Goal: Transaction & Acquisition: Purchase product/service

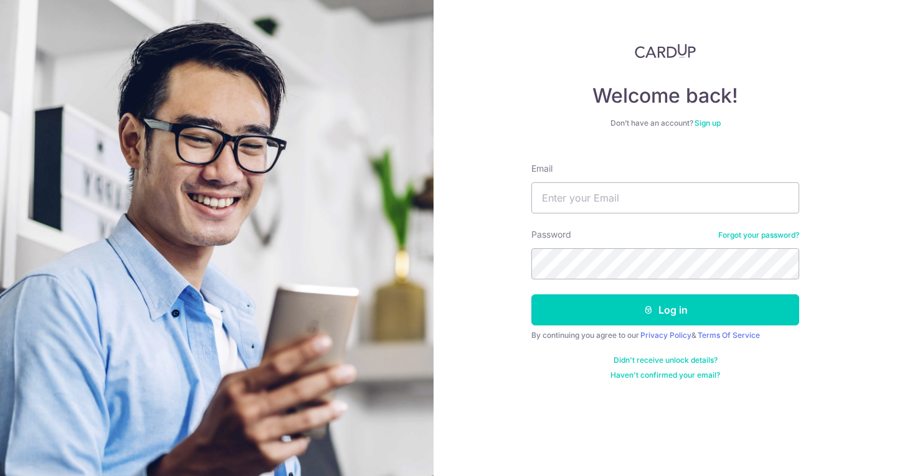
click at [667, 201] on input "Email" at bounding box center [665, 197] width 268 height 31
type input "edmund.phung@gmail.com"
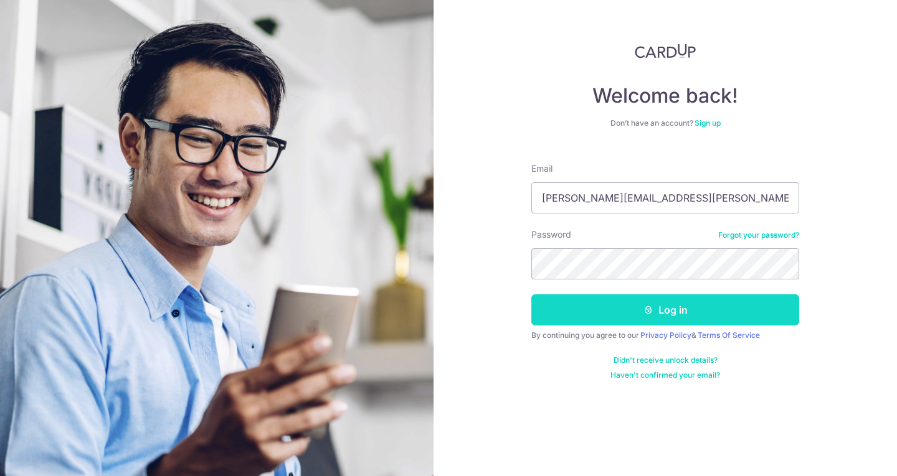
click at [641, 303] on button "Log in" at bounding box center [665, 310] width 268 height 31
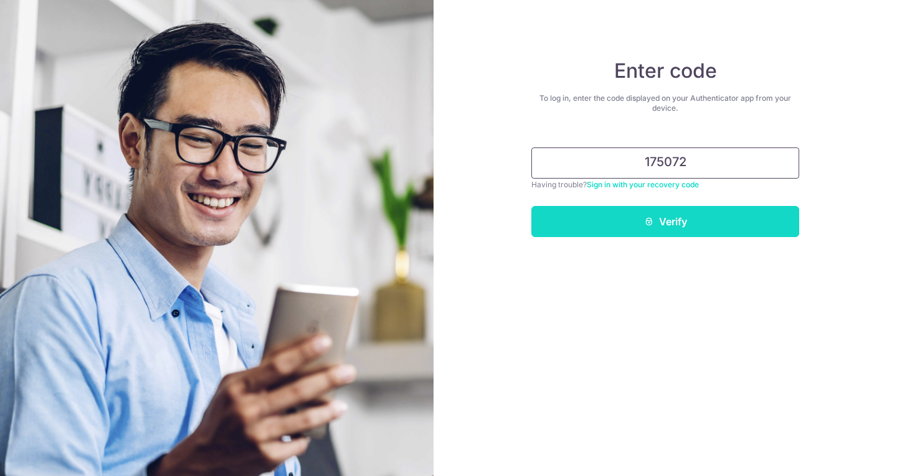
type input "175072"
click at [670, 235] on button "Verify" at bounding box center [665, 221] width 268 height 31
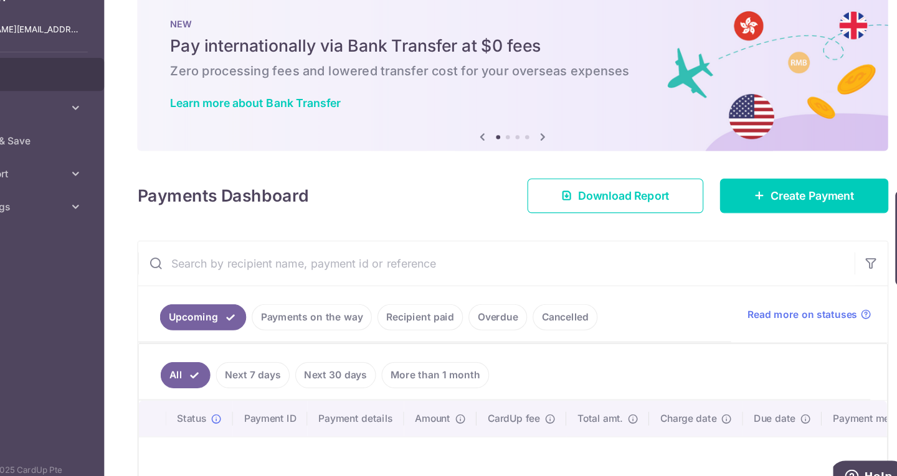
click at [585, 68] on h5 "Pay internationally via Bank Transfer at $0 fees" at bounding box center [528, 65] width 618 height 20
click at [747, 207] on link "Create Payment" at bounding box center [791, 199] width 152 height 31
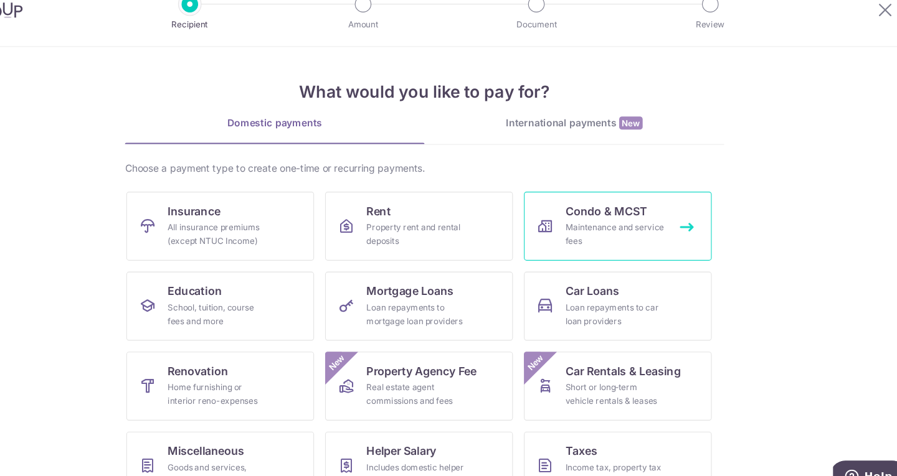
click at [609, 225] on div "Maintenance and service fees" at bounding box center [620, 234] width 90 height 25
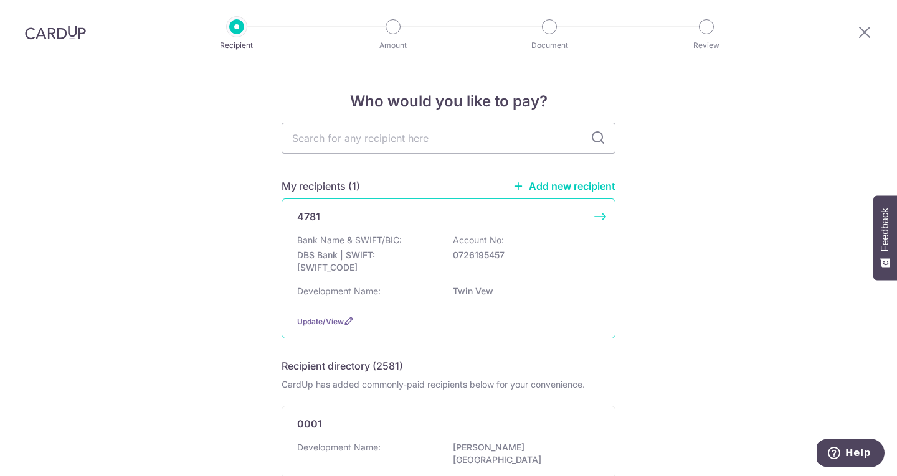
click at [426, 248] on div "Bank Name & SWIFT/BIC: DBS Bank | SWIFT: DBSSSGSGXXX Account No: 0726195457" at bounding box center [448, 257] width 303 height 46
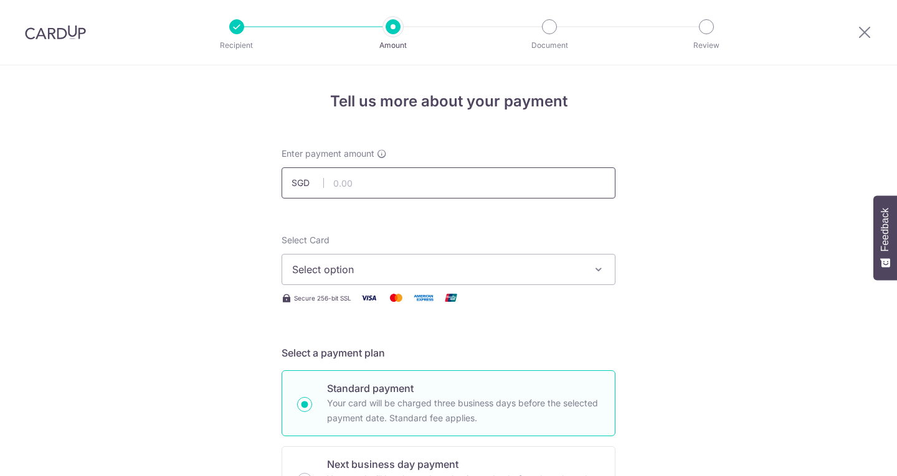
click at [404, 187] on input "text" at bounding box center [448, 183] width 334 height 31
click at [362, 186] on input "text" at bounding box center [448, 183] width 334 height 31
type input "1,017.30"
click at [394, 261] on button "Select option" at bounding box center [448, 269] width 334 height 31
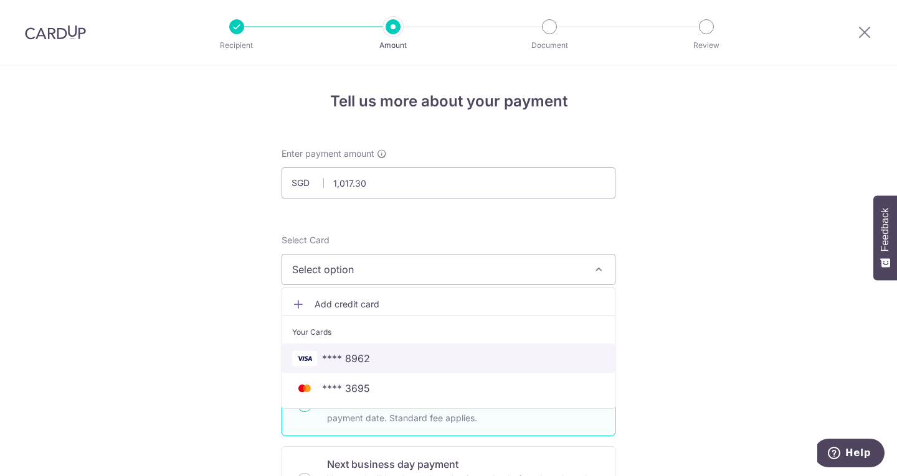
click at [346, 358] on span "**** 8962" at bounding box center [346, 358] width 48 height 15
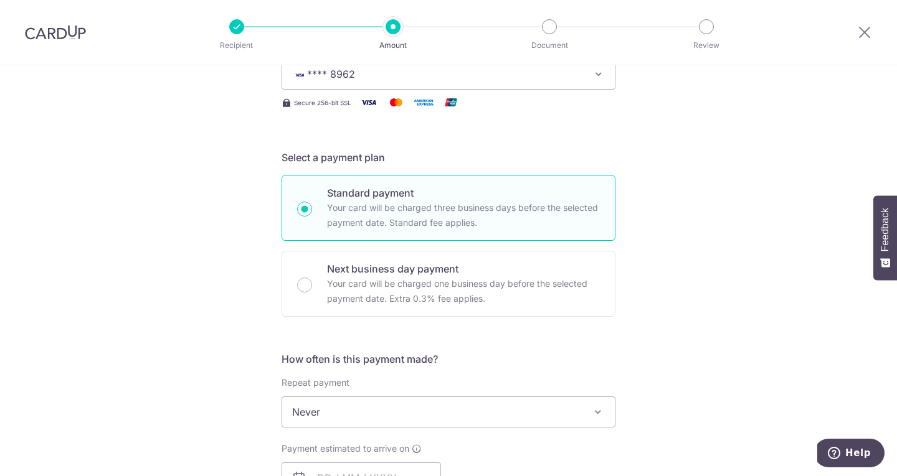
scroll to position [199, 0]
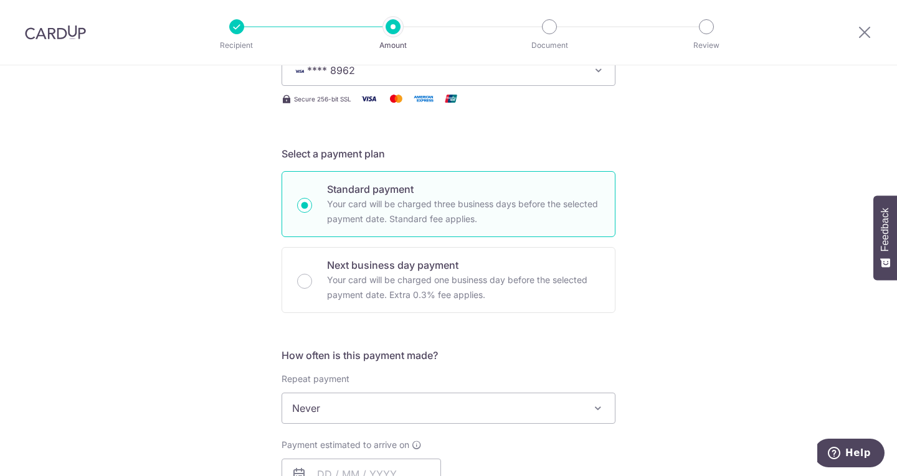
click at [176, 220] on div "Tell us more about your payment Enter payment amount SGD 1,017.30 1017.30 Selec…" at bounding box center [448, 429] width 897 height 1127
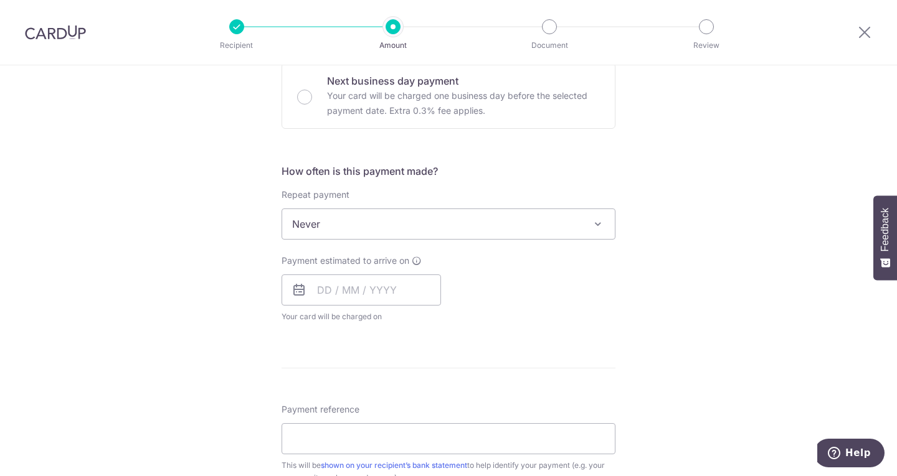
scroll to position [385, 0]
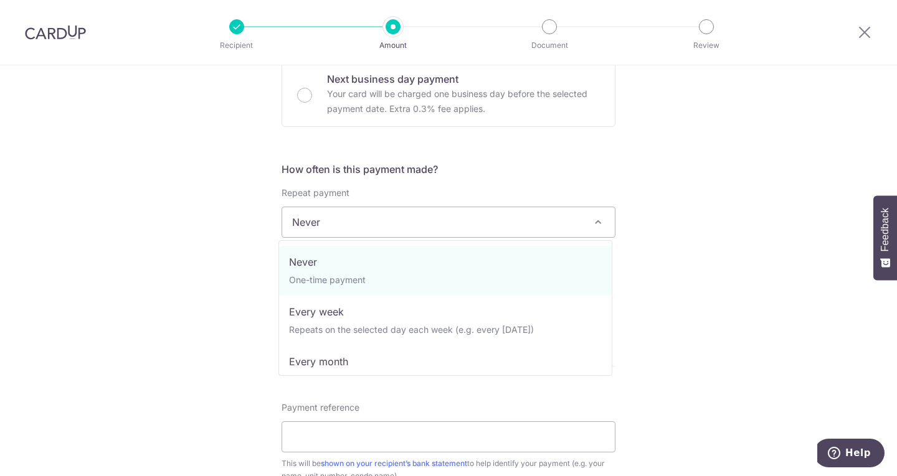
click at [409, 221] on span "Never" at bounding box center [448, 222] width 333 height 30
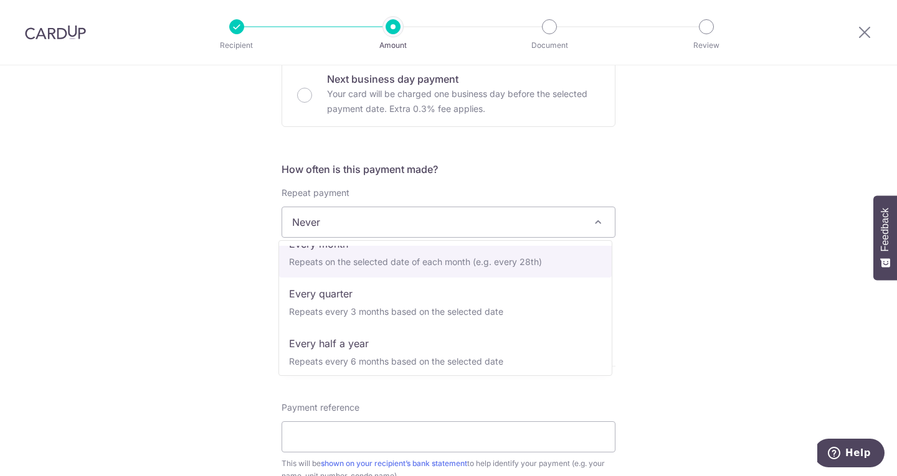
scroll to position [125, 0]
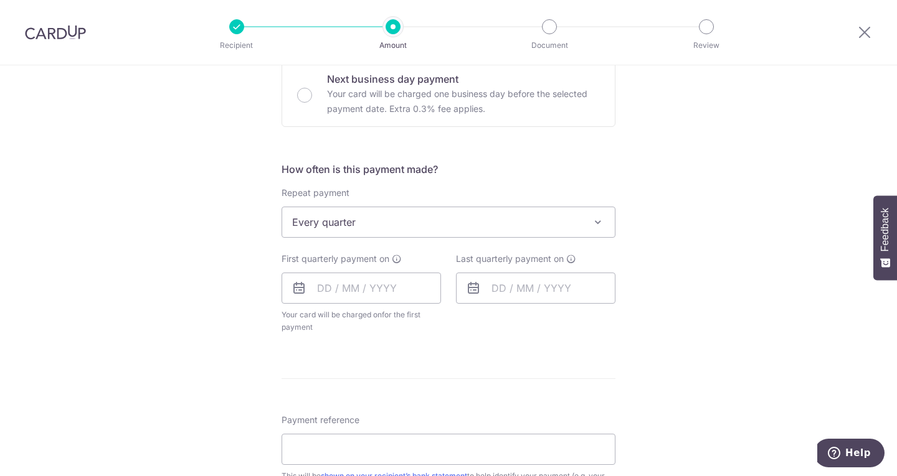
select select "4"
click at [693, 278] on div "Tell us more about your payment Enter payment amount SGD 1,017.30 1017.30 Selec…" at bounding box center [448, 249] width 897 height 1139
click at [318, 283] on input "text" at bounding box center [360, 288] width 159 height 31
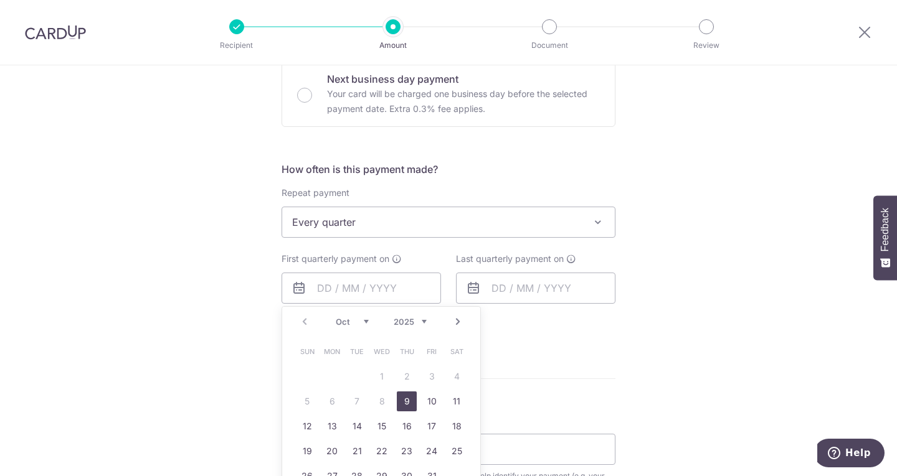
click at [183, 357] on div "Tell us more about your payment Enter payment amount SGD 1,017.30 1017.30 Selec…" at bounding box center [448, 249] width 897 height 1139
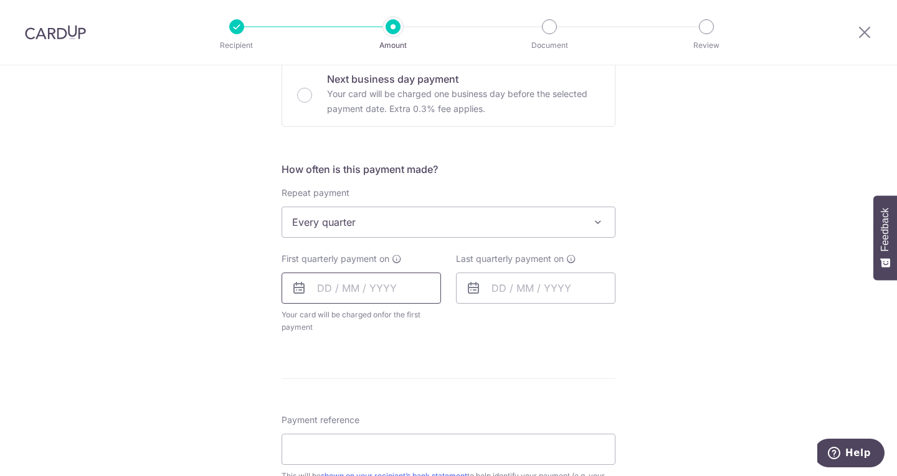
click at [321, 287] on input "text" at bounding box center [360, 288] width 159 height 31
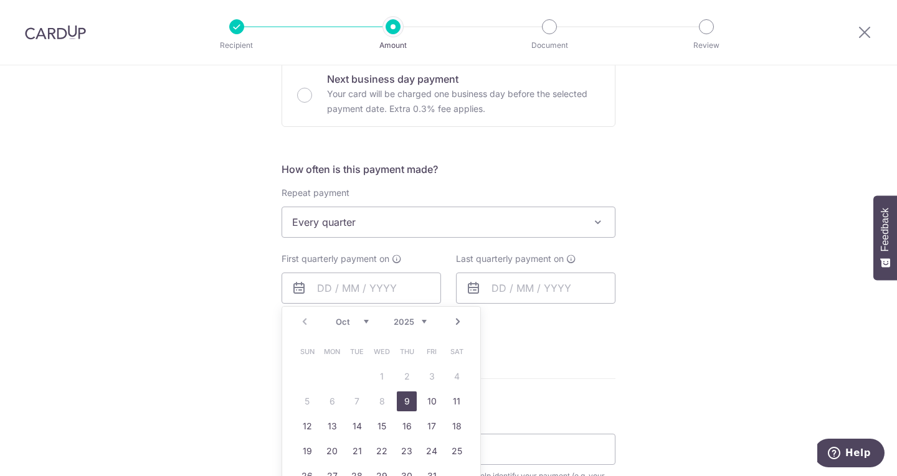
click at [405, 403] on link "9" at bounding box center [407, 402] width 20 height 20
type input "[DATE]"
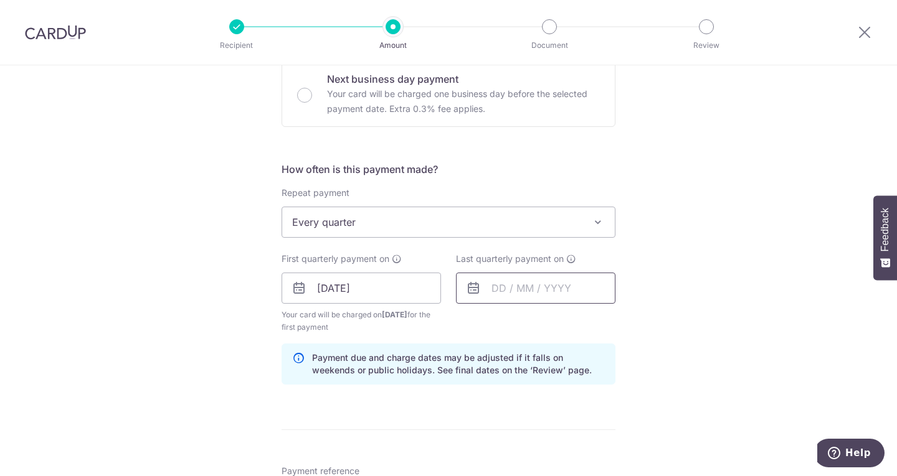
click at [554, 289] on input "text" at bounding box center [535, 288] width 159 height 31
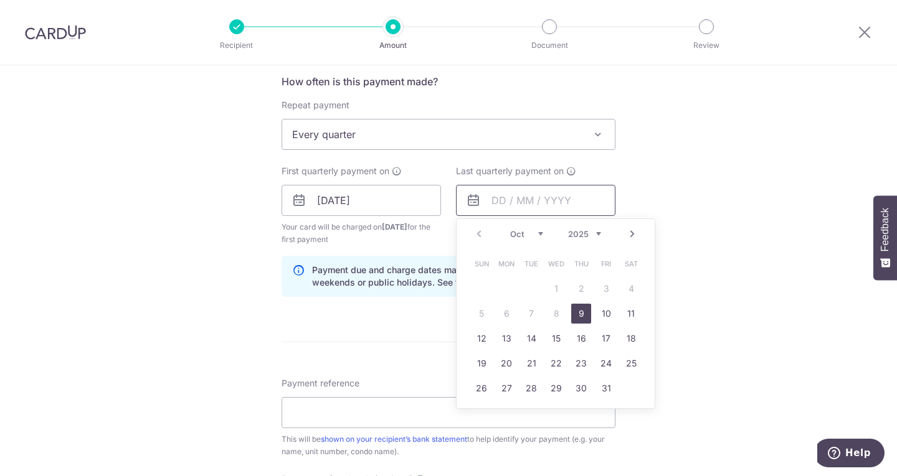
scroll to position [477, 0]
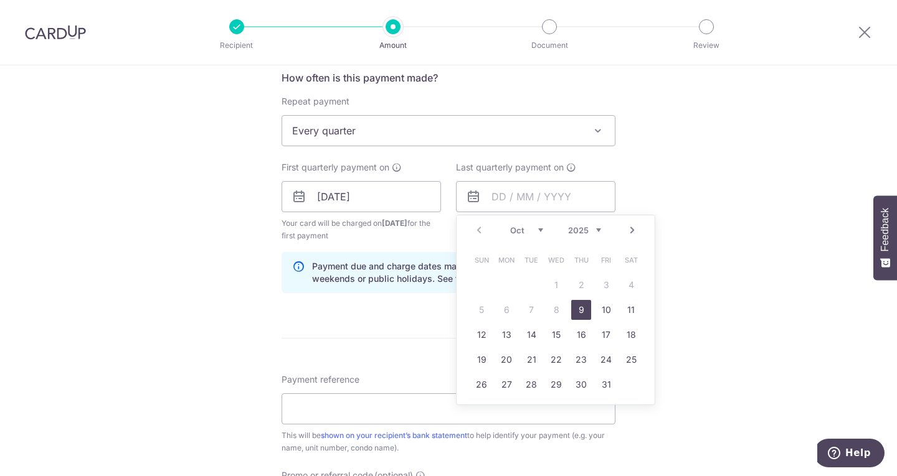
click at [626, 229] on link "Next" at bounding box center [632, 230] width 15 height 15
click at [682, 234] on div "Tell us more about your payment Enter payment amount SGD 1,017.30 1017.30 Selec…" at bounding box center [448, 183] width 897 height 1190
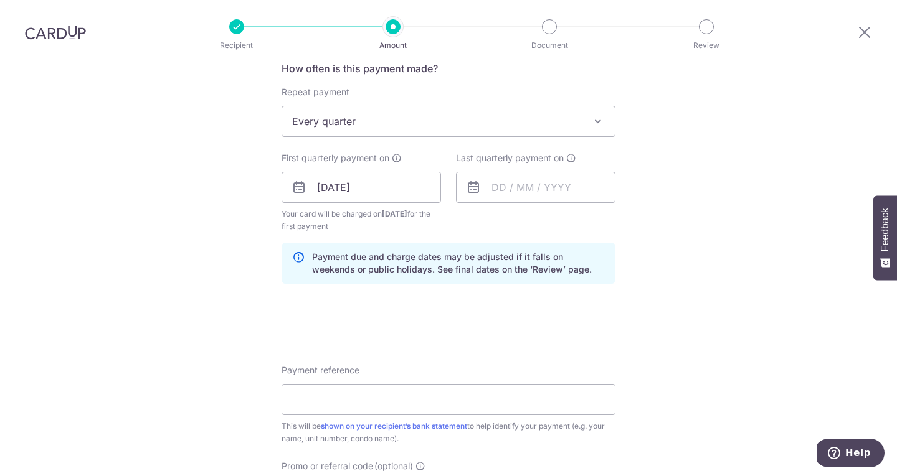
scroll to position [488, 0]
click at [504, 182] on input "text" at bounding box center [535, 186] width 159 height 31
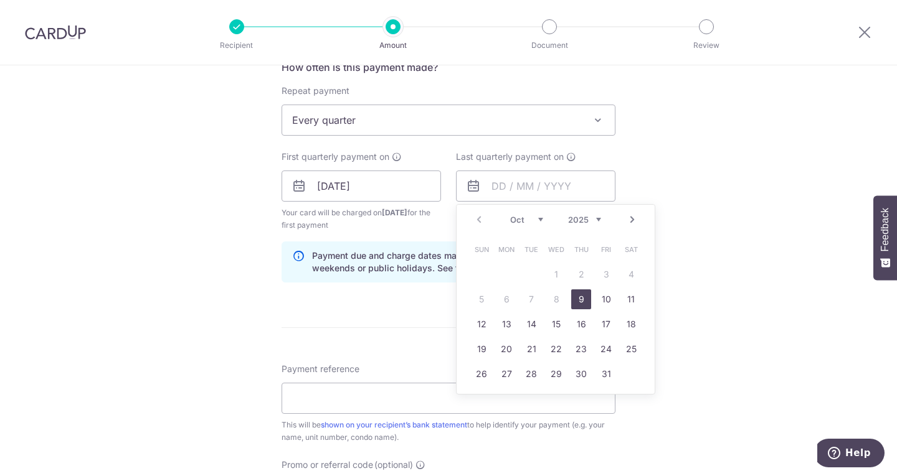
click at [685, 218] on div "Tell us more about your payment Enter payment amount SGD 1,017.30 1017.30 Selec…" at bounding box center [448, 173] width 897 height 1190
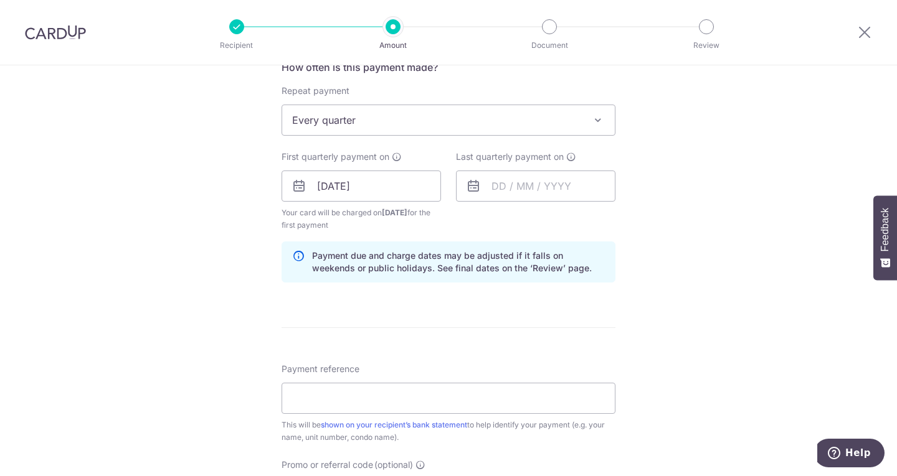
click at [679, 202] on div "Tell us more about your payment Enter payment amount SGD 1,017.30 1017.30 Selec…" at bounding box center [448, 173] width 897 height 1190
click at [195, 207] on div "Tell us more about your payment Enter payment amount SGD 1,017.30 1017.30 Selec…" at bounding box center [448, 173] width 897 height 1190
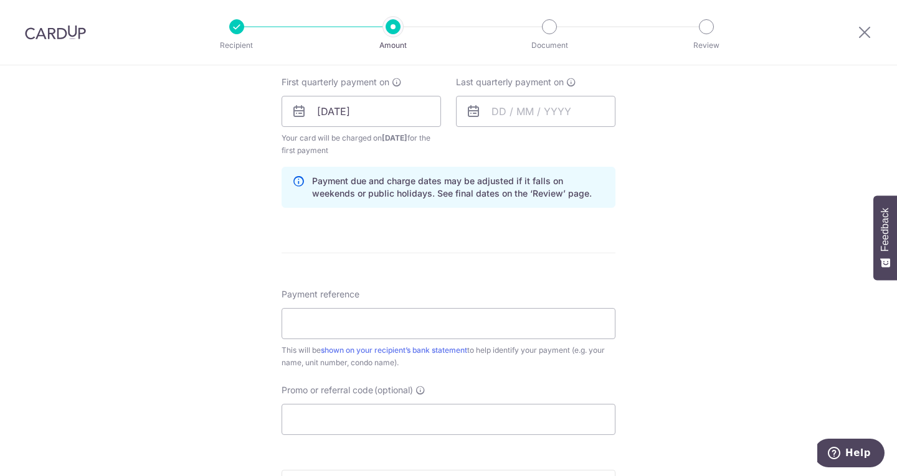
scroll to position [563, 0]
click at [517, 114] on input "text" at bounding box center [535, 110] width 159 height 31
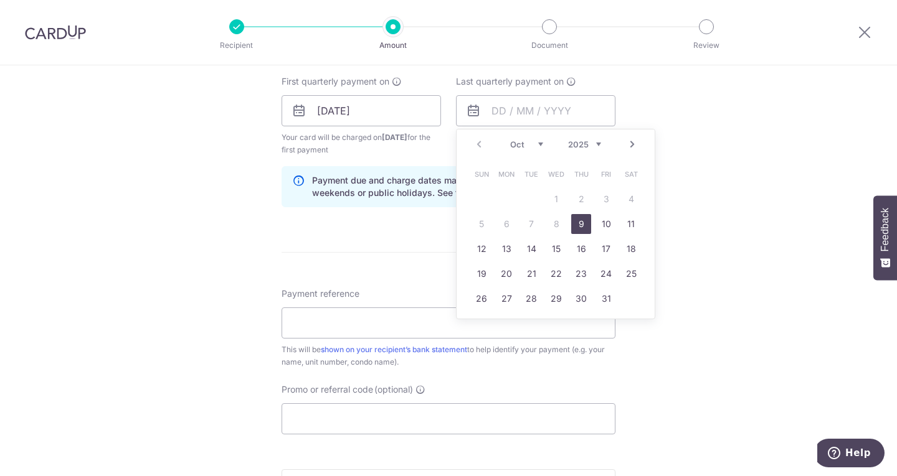
click at [632, 144] on link "Next" at bounding box center [632, 144] width 15 height 15
click at [732, 167] on div "Tell us more about your payment Enter payment amount SGD 1,017.30 1017.30 Selec…" at bounding box center [448, 97] width 897 height 1190
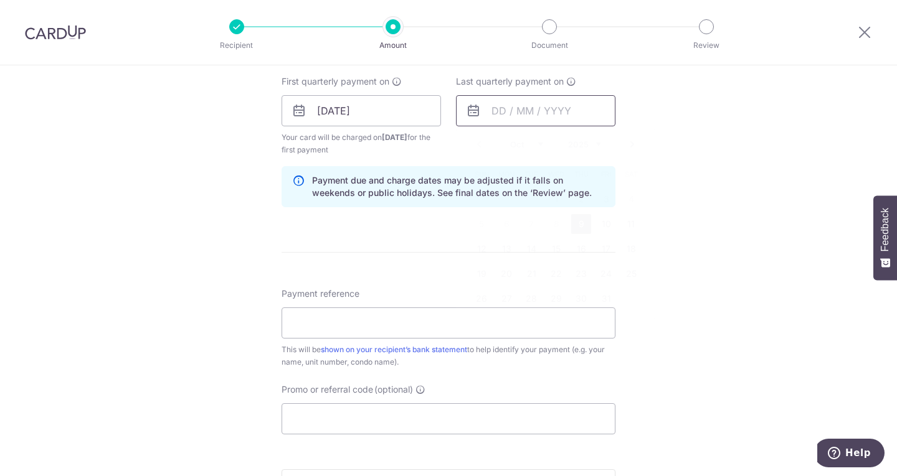
click at [601, 117] on input "text" at bounding box center [535, 110] width 159 height 31
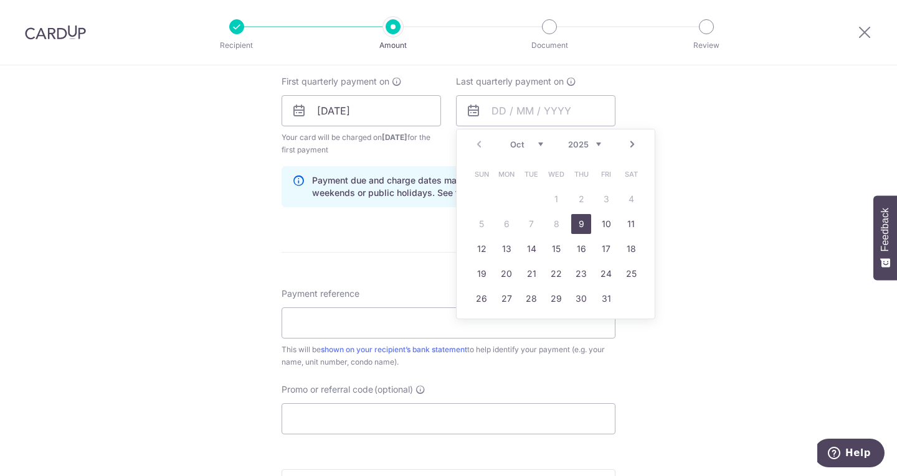
click at [634, 146] on link "Next" at bounding box center [632, 144] width 15 height 15
click at [560, 300] on link "31" at bounding box center [556, 299] width 20 height 20
type input "31/12/2025"
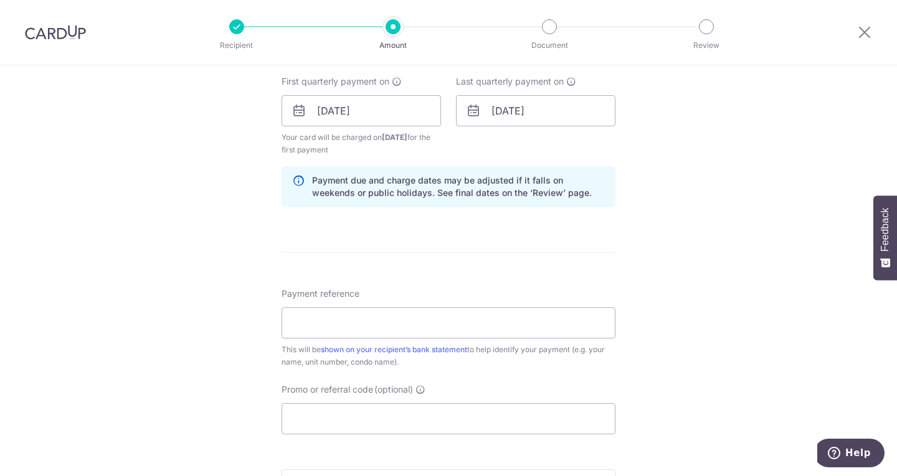
click at [749, 252] on div "Tell us more about your payment Enter payment amount SGD 1,017.30 1017.30 Selec…" at bounding box center [448, 97] width 897 height 1190
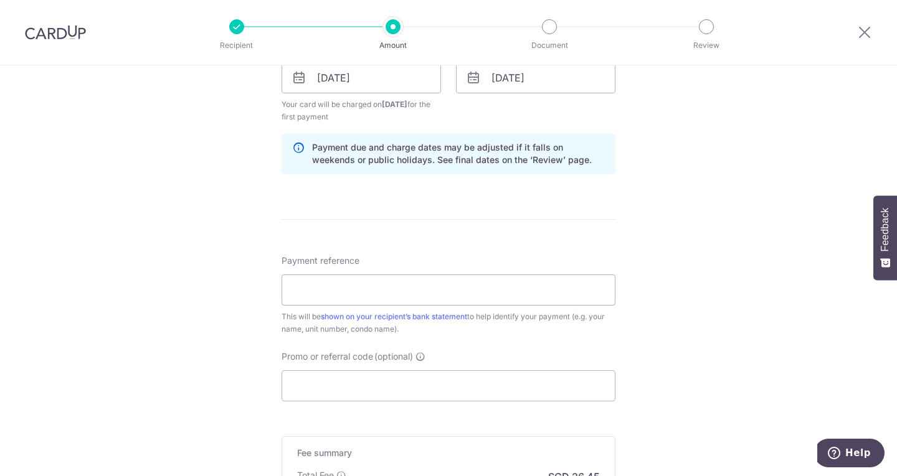
scroll to position [598, 0]
click at [412, 298] on input "Payment reference" at bounding box center [448, 288] width 334 height 31
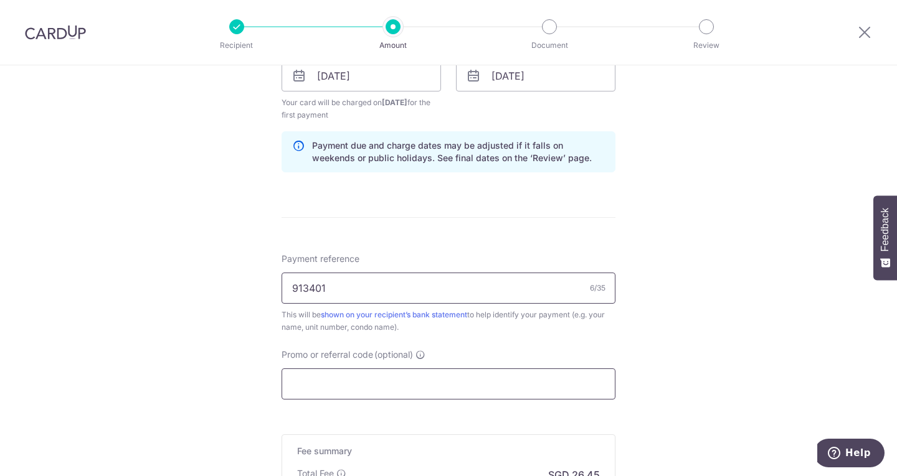
type input "913401"
click at [366, 382] on input "Promo or referral code (optional)" at bounding box center [448, 384] width 334 height 31
paste input "3HOME25R"
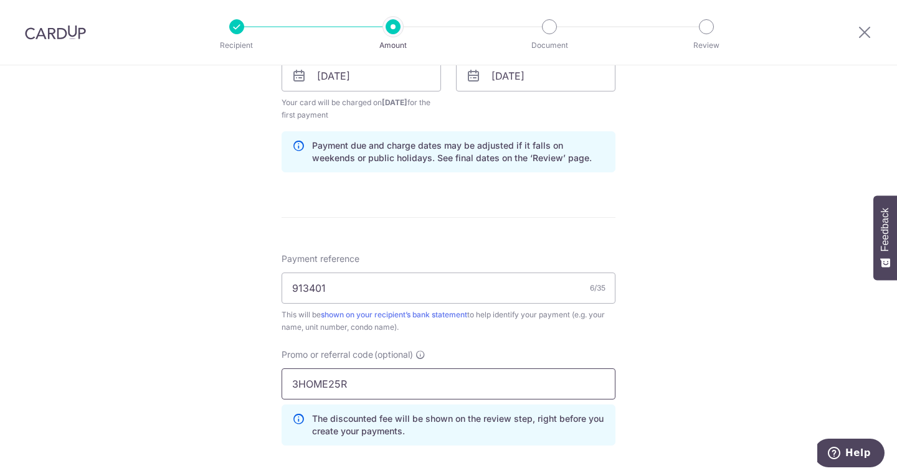
type input "3HOME25R"
click at [169, 350] on div "Tell us more about your payment Enter payment amount SGD 1,017.30 1017.30 Selec…" at bounding box center [448, 91] width 897 height 1246
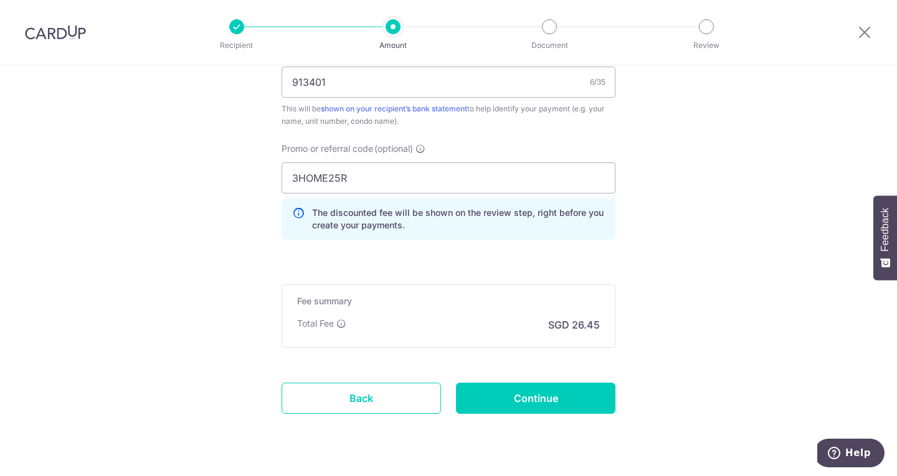
scroll to position [805, 0]
click at [524, 398] on input "Continue" at bounding box center [535, 397] width 159 height 31
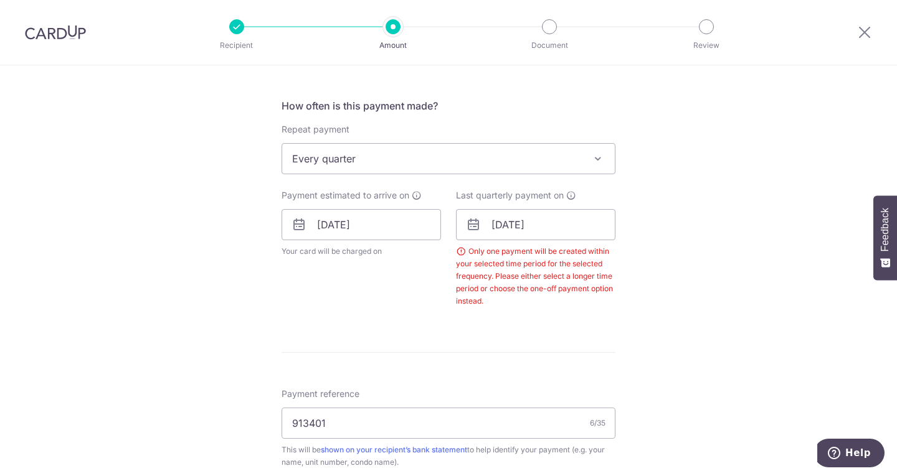
scroll to position [448, 0]
click at [574, 223] on input "31/12/2025" at bounding box center [535, 225] width 159 height 31
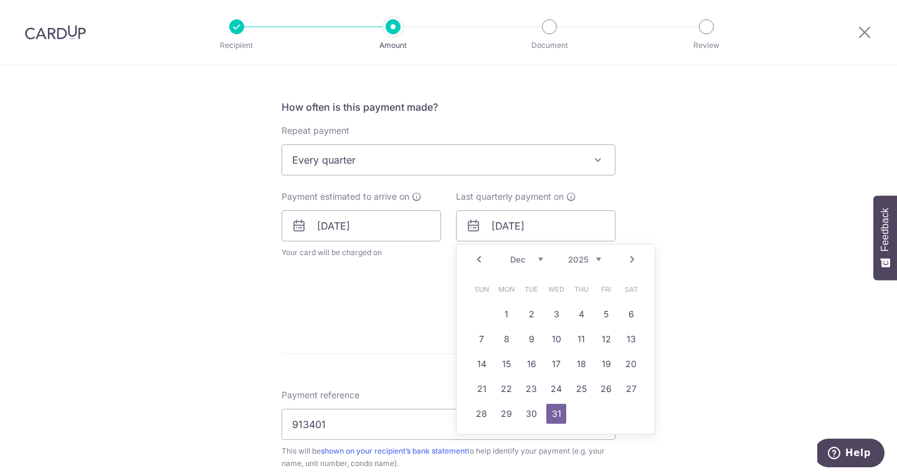
click at [631, 255] on link "Next" at bounding box center [632, 259] width 15 height 15
click at [626, 259] on link "Next" at bounding box center [632, 259] width 15 height 15
click at [577, 341] on link "9" at bounding box center [581, 339] width 20 height 20
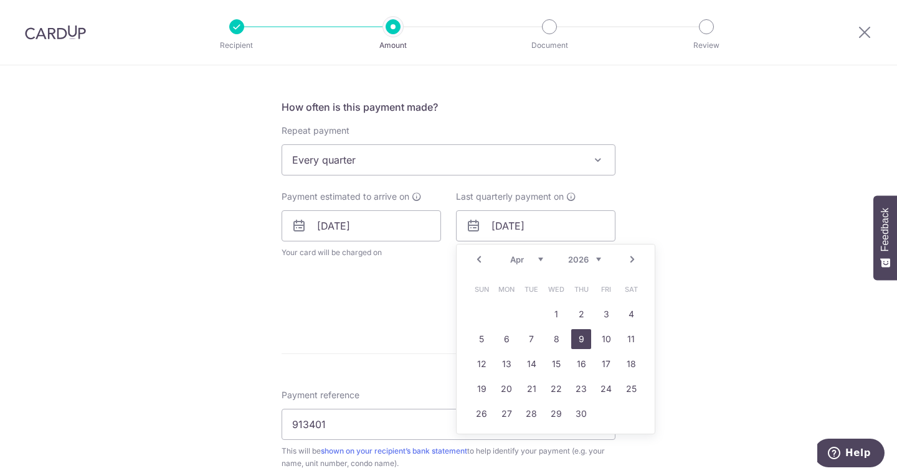
type input "09/04/2026"
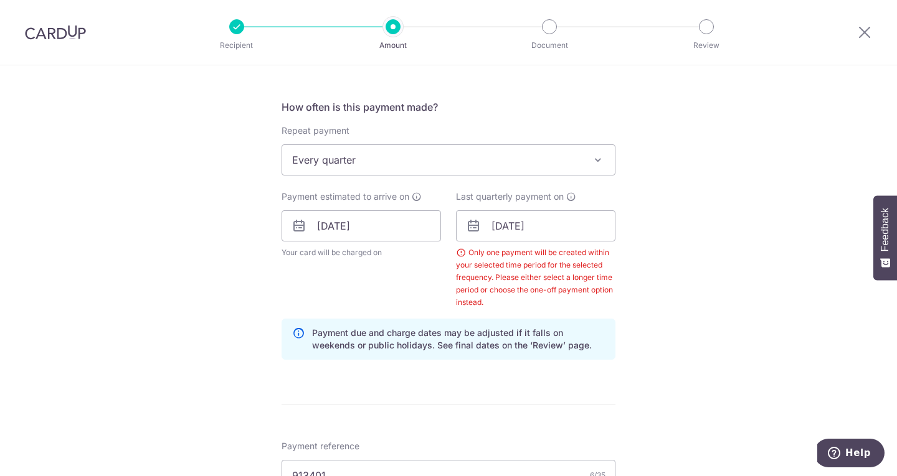
click at [670, 342] on div "Tell us more about your payment Enter payment amount SGD 1,017.30 1017.30 Selec…" at bounding box center [448, 259] width 897 height 1283
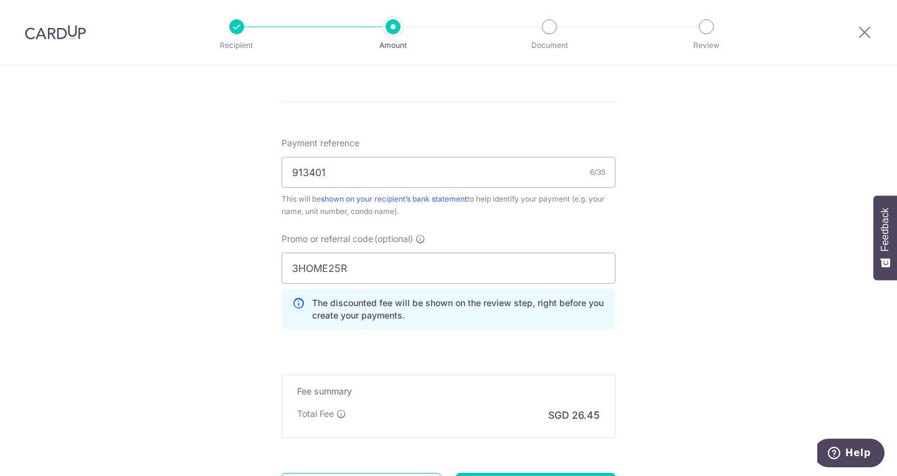
scroll to position [872, 0]
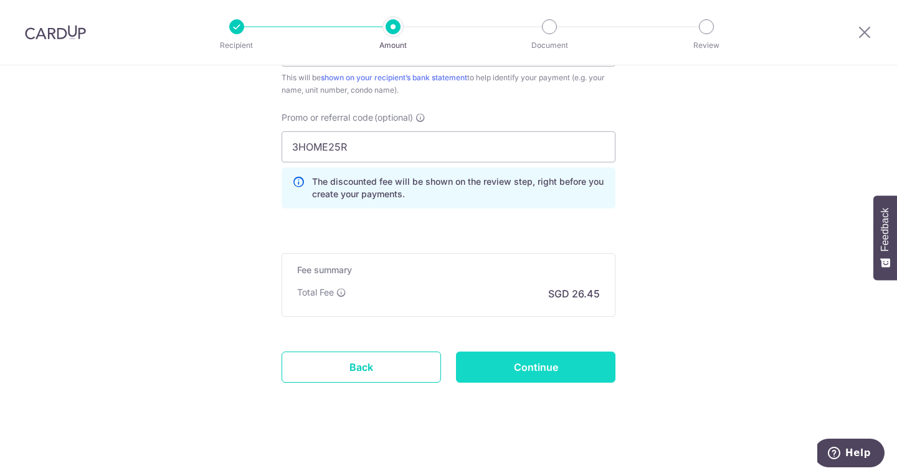
click at [474, 366] on input "Continue" at bounding box center [535, 367] width 159 height 31
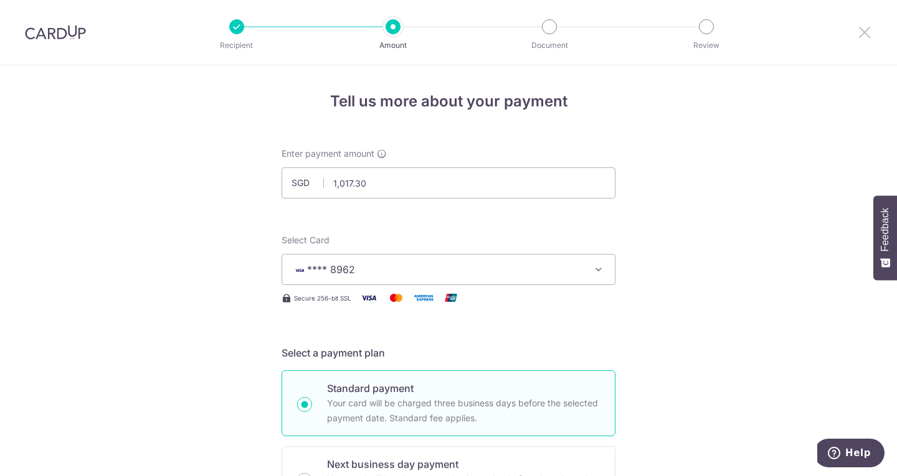
click at [858, 39] on icon at bounding box center [864, 32] width 15 height 16
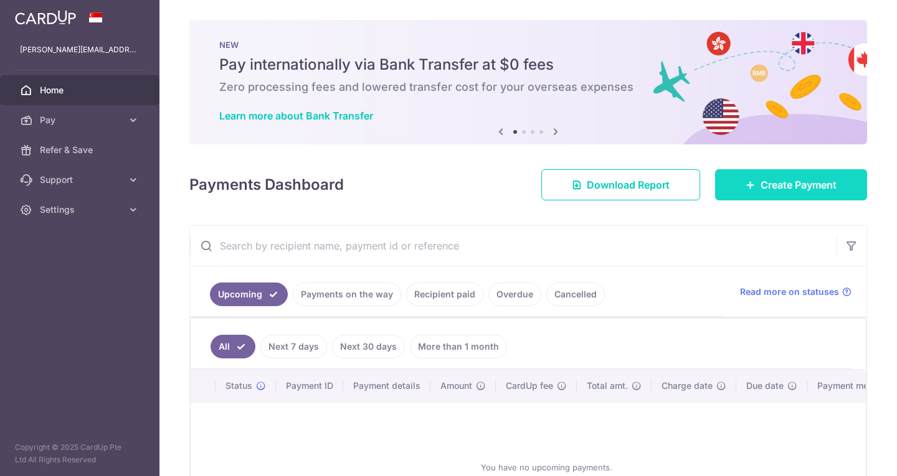
click at [774, 186] on span "Create Payment" at bounding box center [798, 184] width 76 height 15
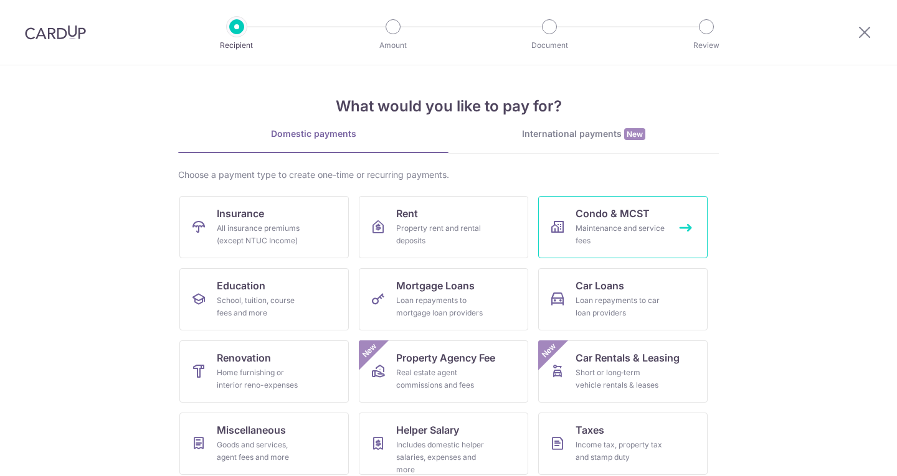
click at [594, 228] on div "Maintenance and service fees" at bounding box center [620, 234] width 90 height 25
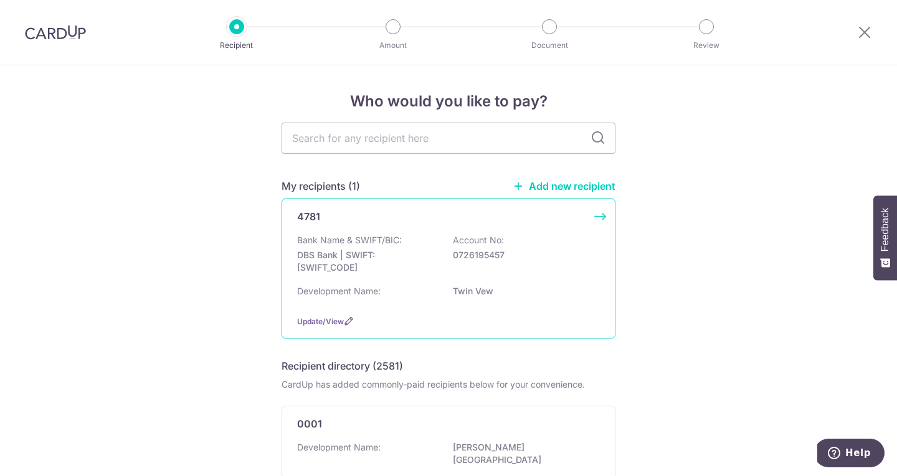
click at [397, 238] on p "Bank Name & SWIFT/BIC:" at bounding box center [349, 240] width 105 height 12
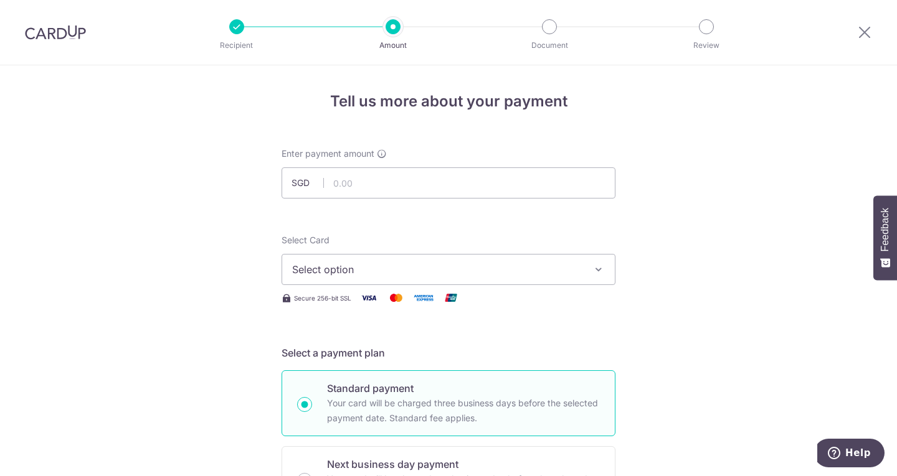
click at [876, 31] on div at bounding box center [864, 32] width 65 height 65
click at [867, 31] on icon at bounding box center [864, 32] width 15 height 16
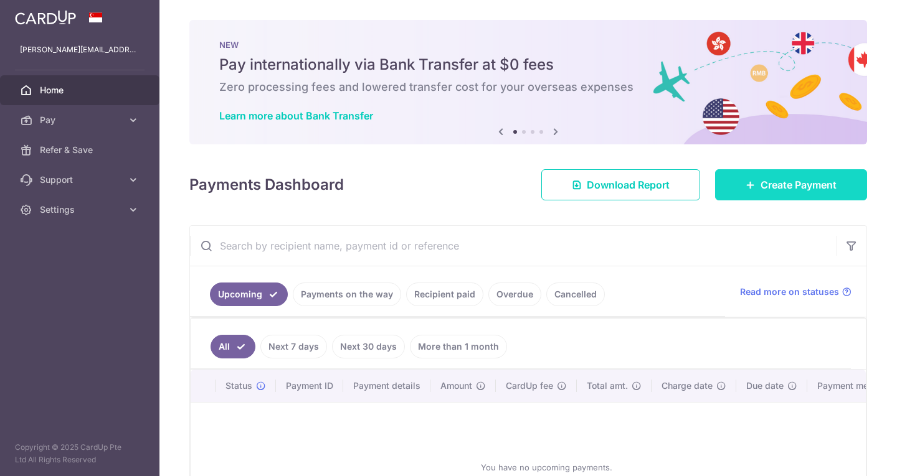
click at [768, 193] on link "Create Payment" at bounding box center [791, 184] width 152 height 31
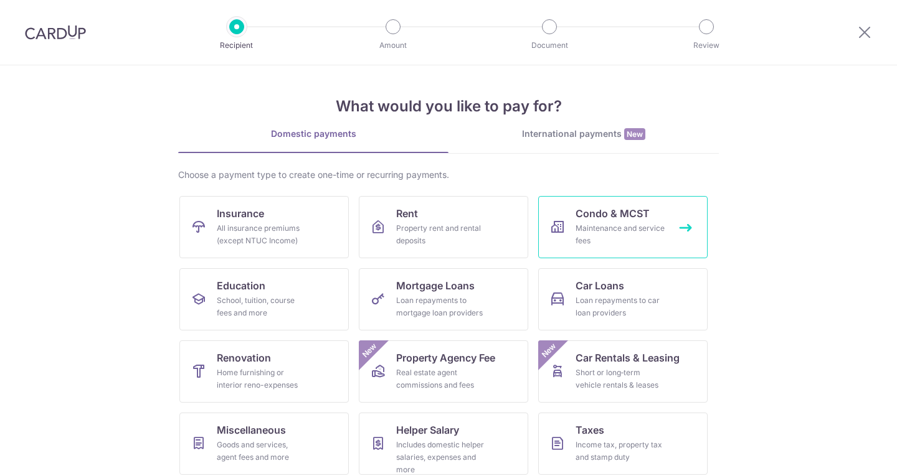
click at [591, 224] on div "Maintenance and service fees" at bounding box center [620, 234] width 90 height 25
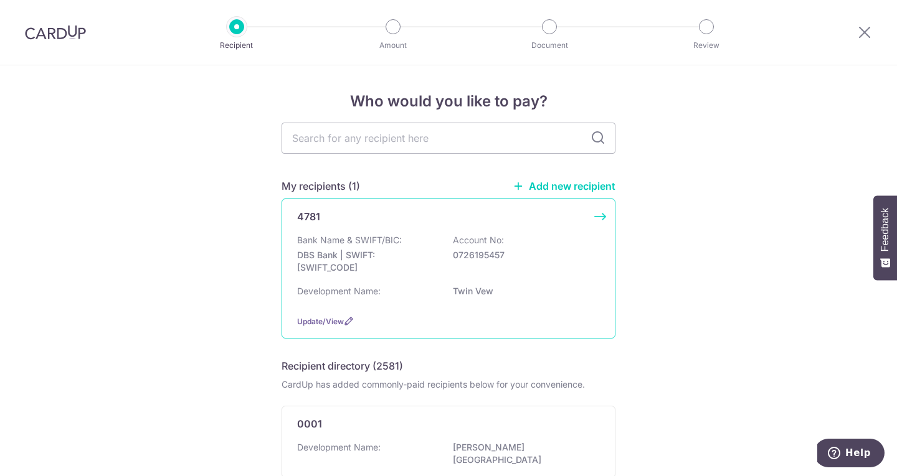
click at [529, 251] on p "0726195457" at bounding box center [522, 255] width 139 height 12
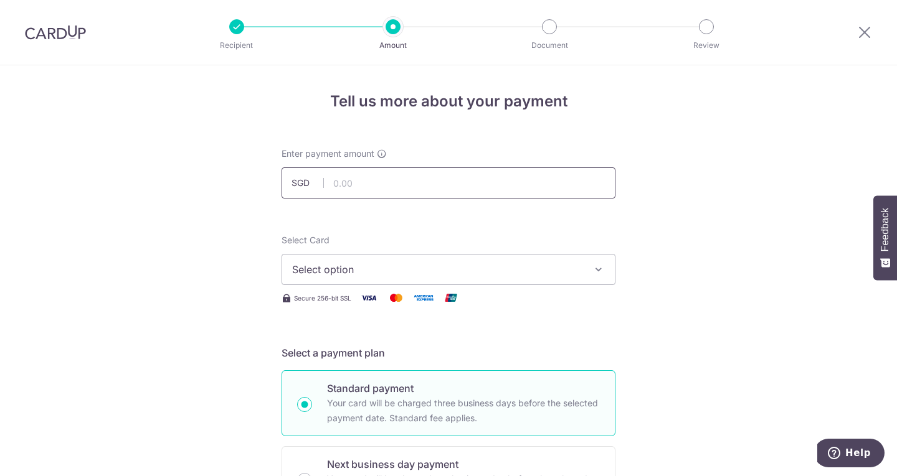
click at [440, 176] on input "text" at bounding box center [448, 183] width 334 height 31
type input "1,017.30"
click at [339, 277] on button "Select option" at bounding box center [448, 269] width 334 height 31
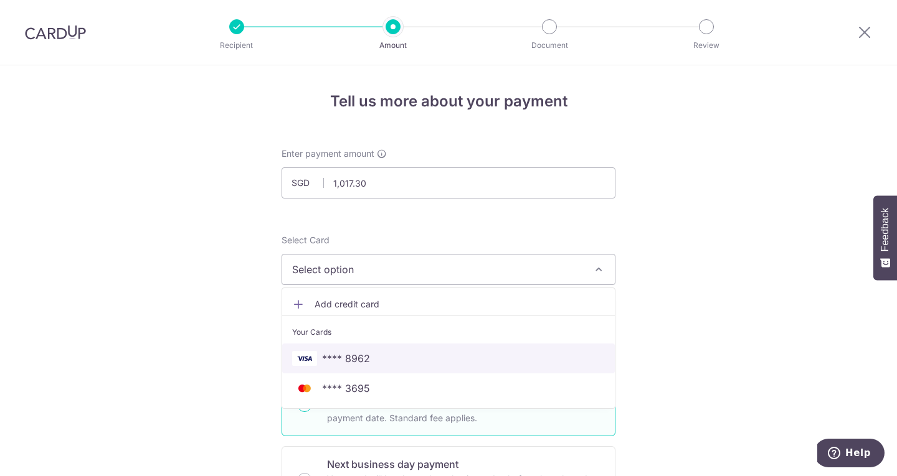
click at [346, 352] on span "**** 8962" at bounding box center [346, 358] width 48 height 15
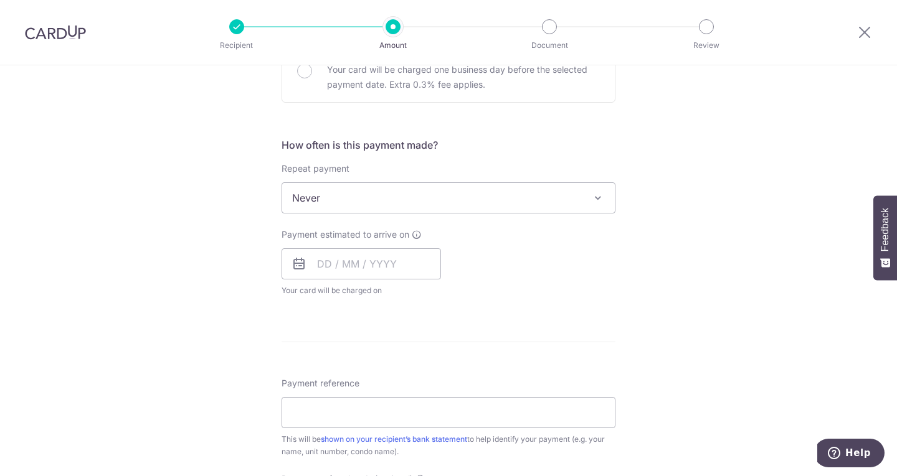
scroll to position [409, 0]
click at [316, 264] on input "text" at bounding box center [360, 264] width 159 height 31
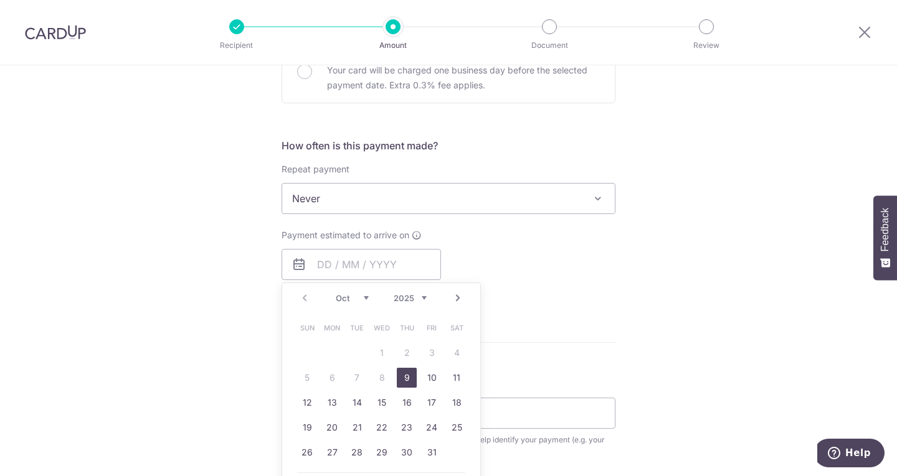
drag, startPoint x: 405, startPoint y: 377, endPoint x: 156, endPoint y: 258, distance: 276.9
click at [405, 377] on link "9" at bounding box center [407, 378] width 20 height 20
type input "[DATE]"
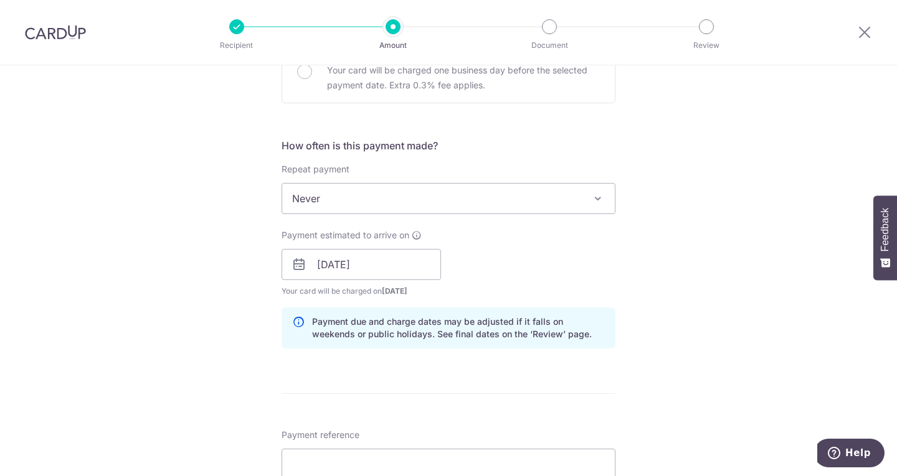
click at [156, 258] on div "Tell us more about your payment Enter payment amount SGD 1,017.30 1017.30 Selec…" at bounding box center [448, 245] width 897 height 1178
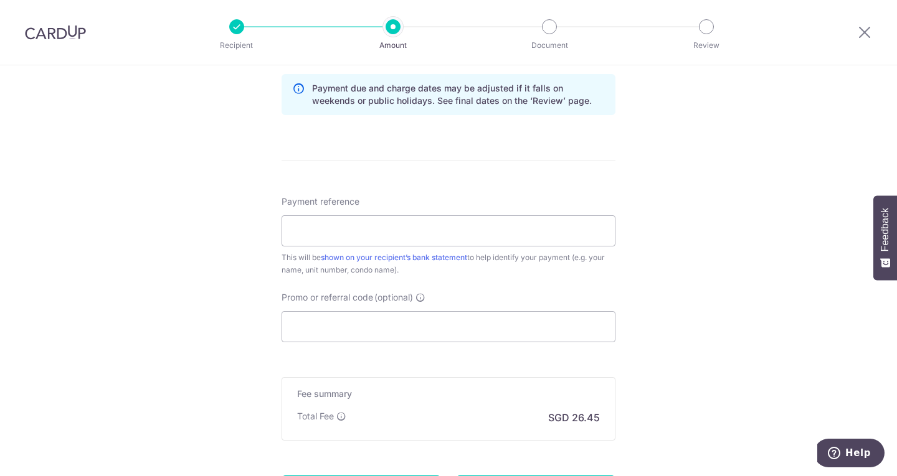
scroll to position [643, 0]
click at [353, 230] on input "Payment reference" at bounding box center [448, 230] width 334 height 31
type input "913401"
click at [352, 332] on input "Promo or referral code (optional)" at bounding box center [448, 326] width 334 height 31
click at [149, 309] on div "Tell us more about your payment Enter payment amount SGD 1,017.30 1017.30 Selec…" at bounding box center [448, 11] width 897 height 1178
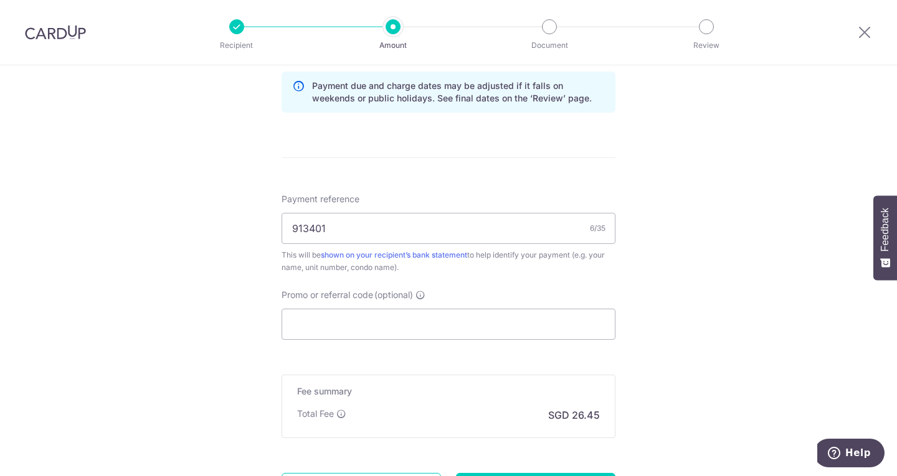
scroll to position [767, 0]
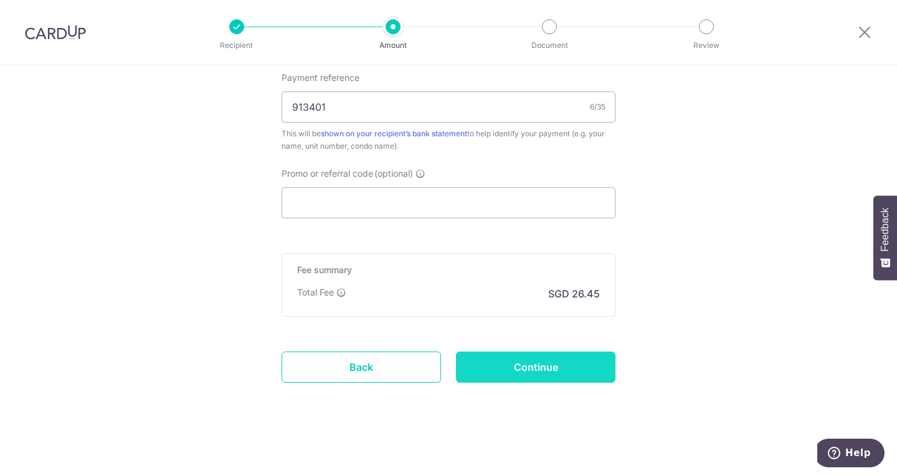
click at [551, 358] on input "Continue" at bounding box center [535, 367] width 159 height 31
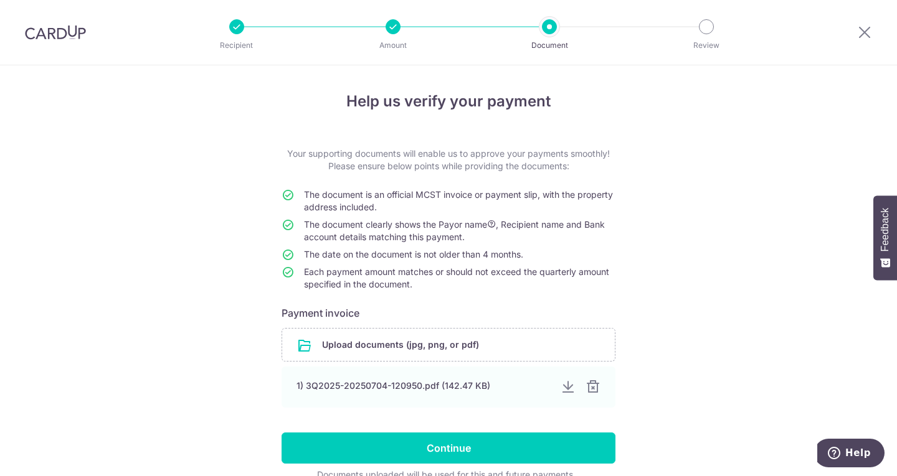
scroll to position [64, 0]
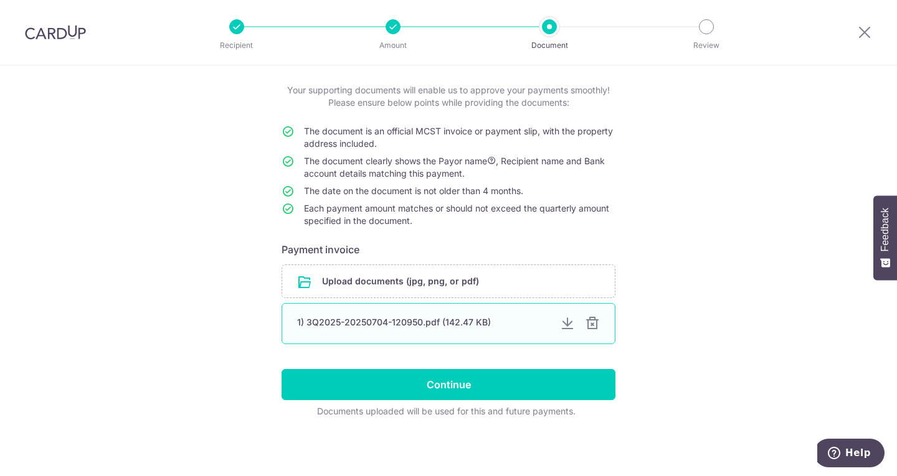
click at [589, 319] on div at bounding box center [592, 323] width 15 height 15
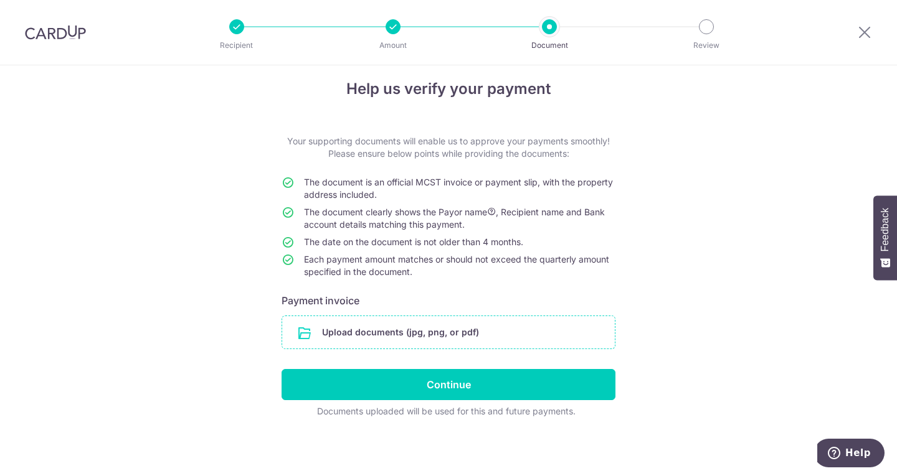
click at [468, 322] on input "file" at bounding box center [448, 332] width 333 height 32
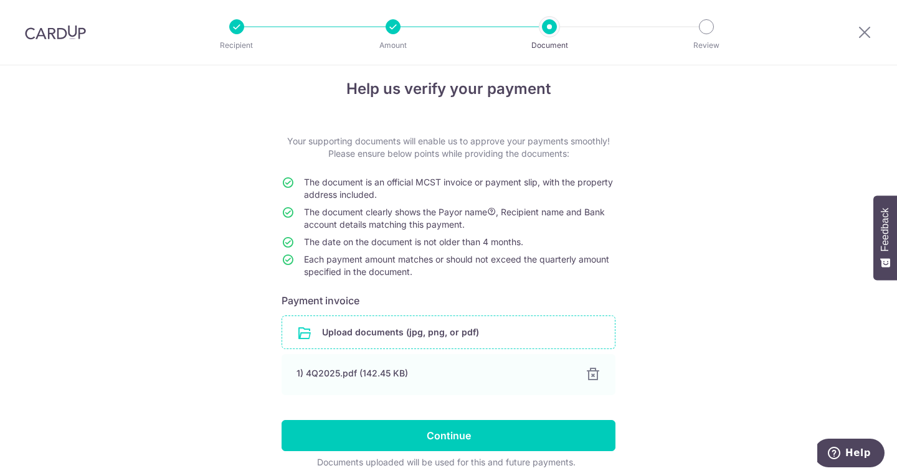
scroll to position [64, 0]
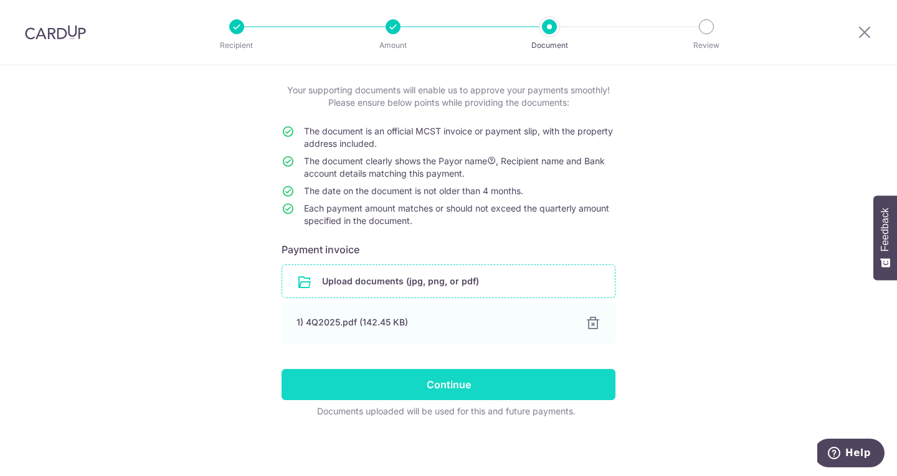
click at [489, 392] on input "Continue" at bounding box center [448, 384] width 334 height 31
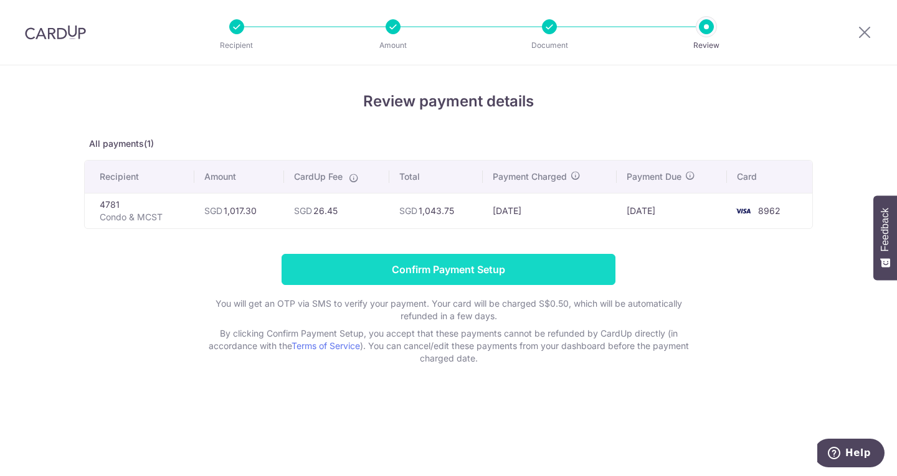
click at [454, 268] on input "Confirm Payment Setup" at bounding box center [448, 269] width 334 height 31
